Goal: Check status: Check status

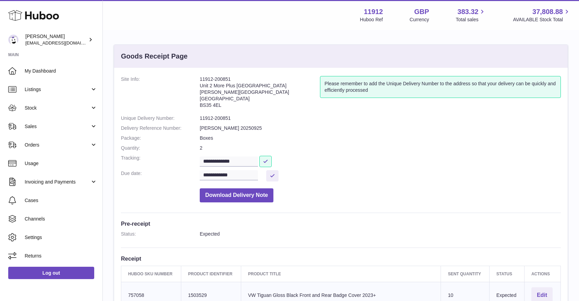
click at [40, 128] on span "Sales" at bounding box center [57, 126] width 65 height 7
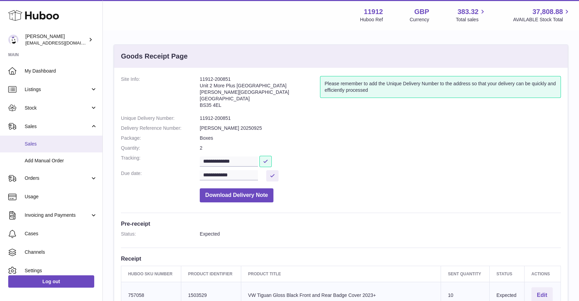
click at [45, 152] on link "Sales" at bounding box center [51, 144] width 102 height 17
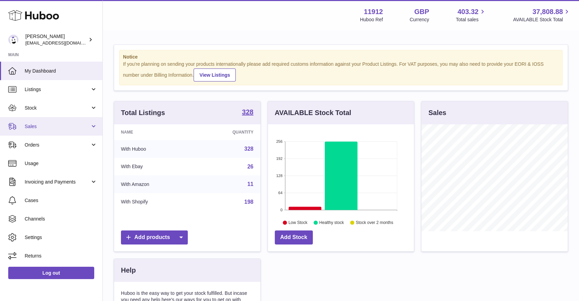
scroll to position [107, 146]
click at [71, 129] on span "Sales" at bounding box center [57, 126] width 65 height 7
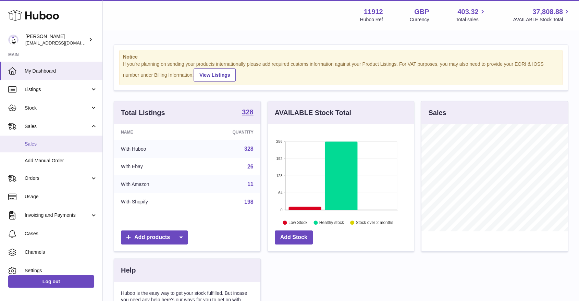
click at [37, 145] on span "Sales" at bounding box center [61, 144] width 73 height 7
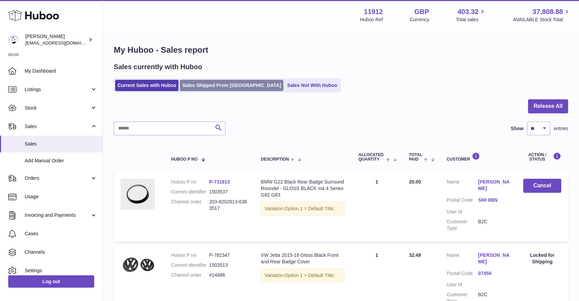
click at [218, 86] on link "Sales Shipped From [GEOGRAPHIC_DATA]" at bounding box center [231, 85] width 103 height 11
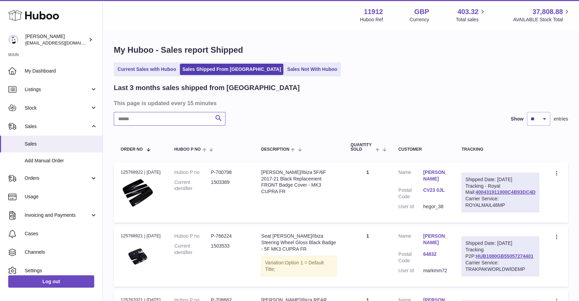
click at [148, 117] on input "text" at bounding box center [170, 119] width 112 height 14
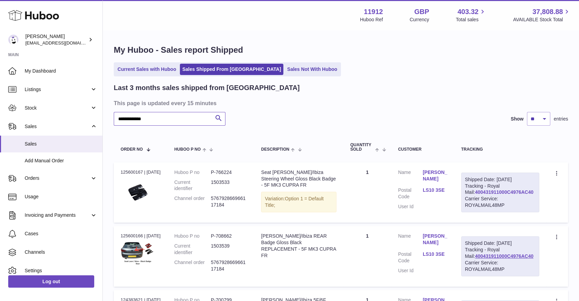
type input "**********"
click at [496, 195] on link "400431911000C4976AC40" at bounding box center [504, 191] width 58 height 5
